Goal: Information Seeking & Learning: Learn about a topic

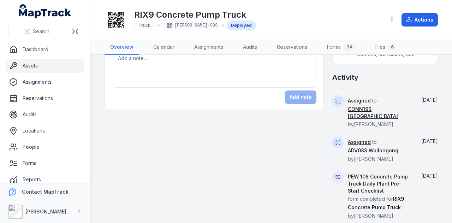
scroll to position [212, 0]
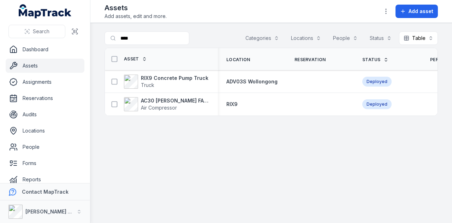
click at [262, 37] on button "Categories" at bounding box center [262, 37] width 43 height 13
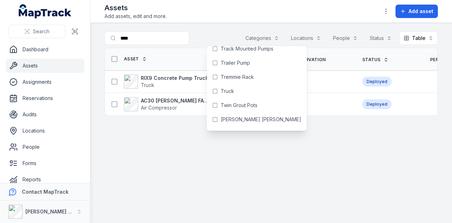
scroll to position [434, 0]
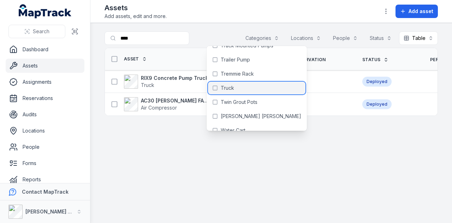
click at [234, 90] on div "Truck" at bounding box center [257, 88] width 98 height 13
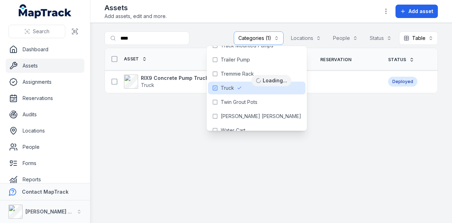
click at [224, 28] on main "**********" at bounding box center [271, 123] width 362 height 200
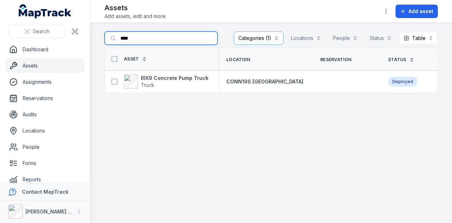
click at [170, 37] on input "****" at bounding box center [161, 37] width 113 height 13
type input "*"
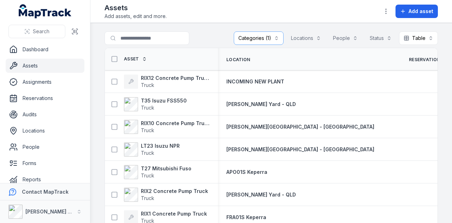
click at [133, 56] on span "Asset" at bounding box center [131, 59] width 15 height 6
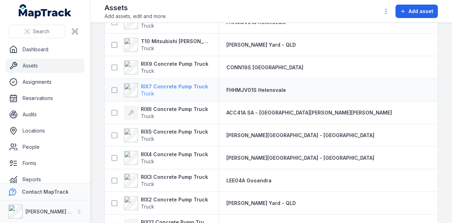
scroll to position [389, 0]
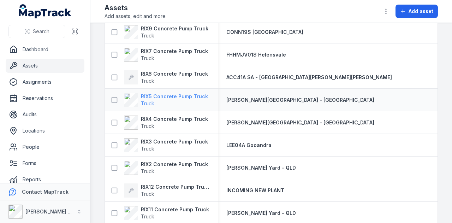
click at [181, 98] on strong "RIX5 Concrete Pump Truck" at bounding box center [174, 96] width 67 height 7
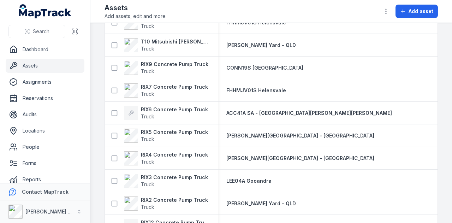
scroll to position [353, 0]
click at [193, 152] on strong "RIX4 Concrete Pump Truck" at bounding box center [174, 154] width 67 height 7
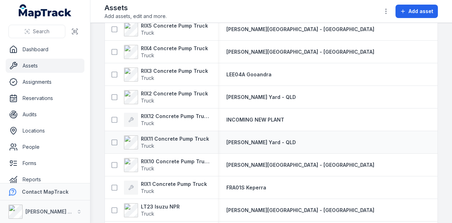
scroll to position [491, 0]
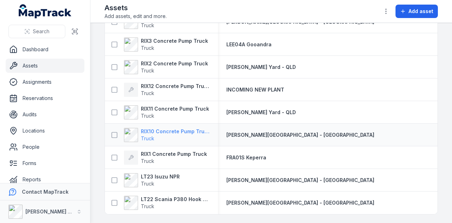
click at [197, 131] on strong "RIX10 Concrete Pump Truck" at bounding box center [175, 131] width 69 height 7
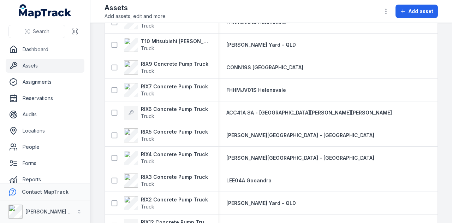
scroll to position [424, 0]
